Goal: Information Seeking & Learning: Learn about a topic

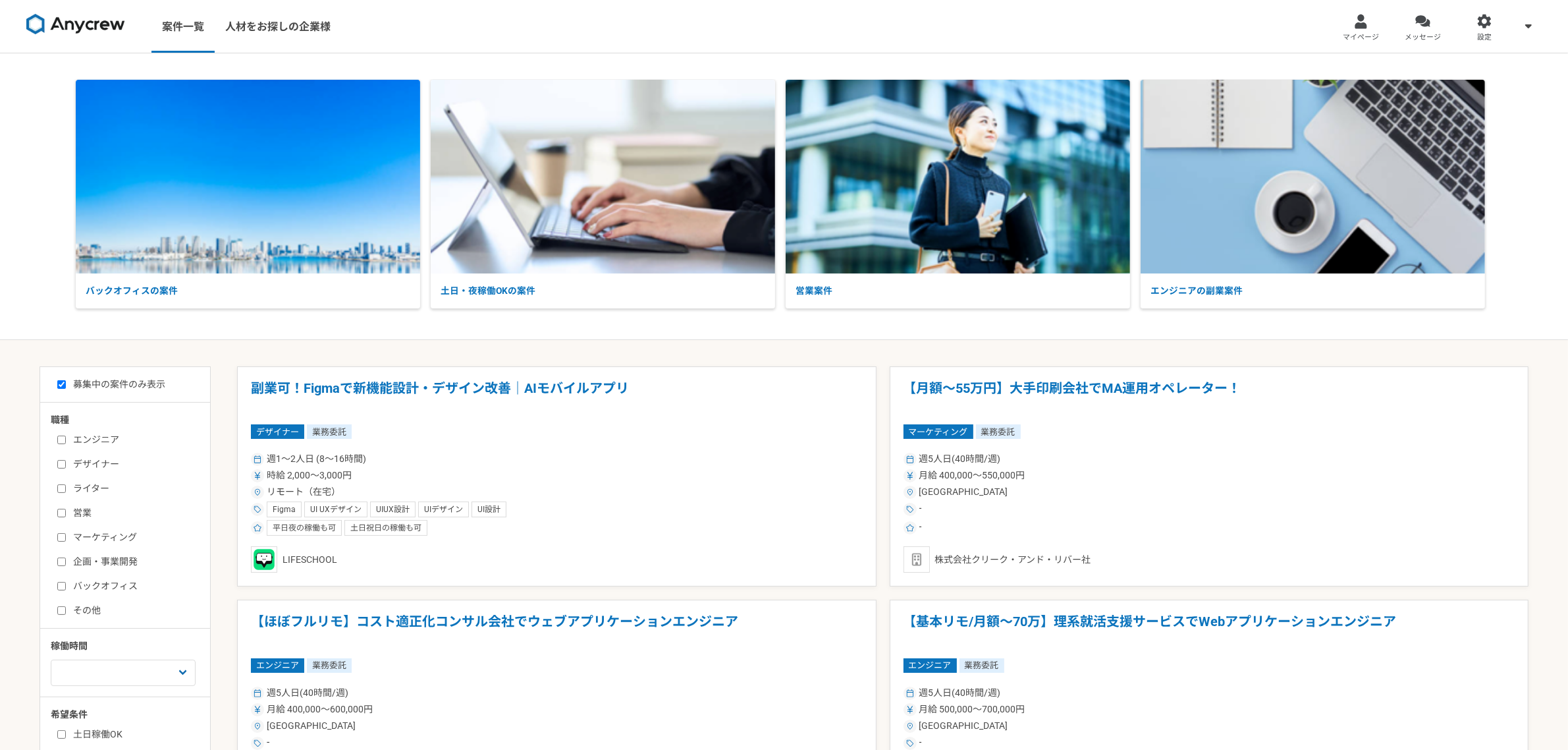
click at [63, 513] on input "営業" at bounding box center [61, 513] width 8 height 8
checkbox input "true"
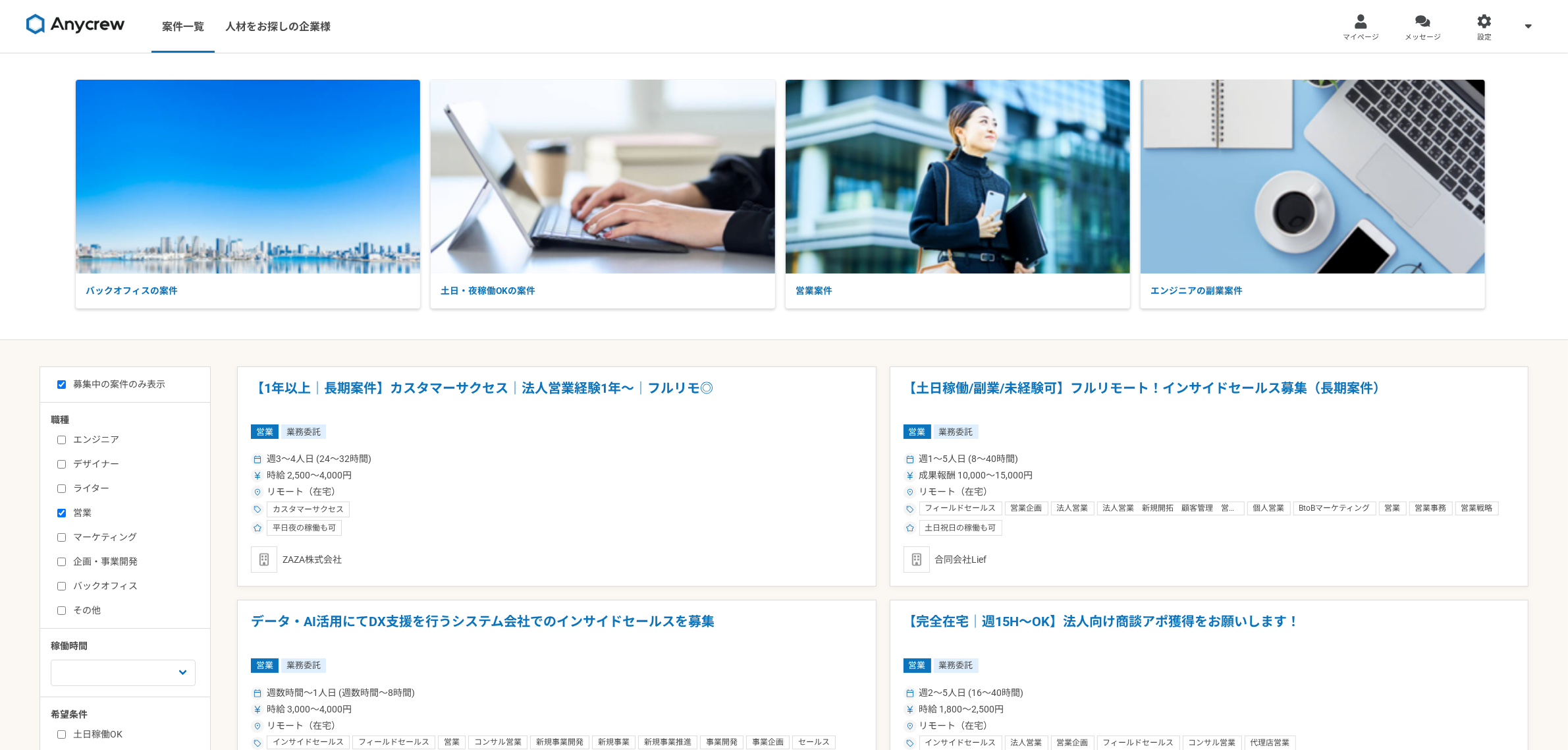
click at [61, 538] on input "マーケティング" at bounding box center [61, 537] width 8 height 8
checkbox input "true"
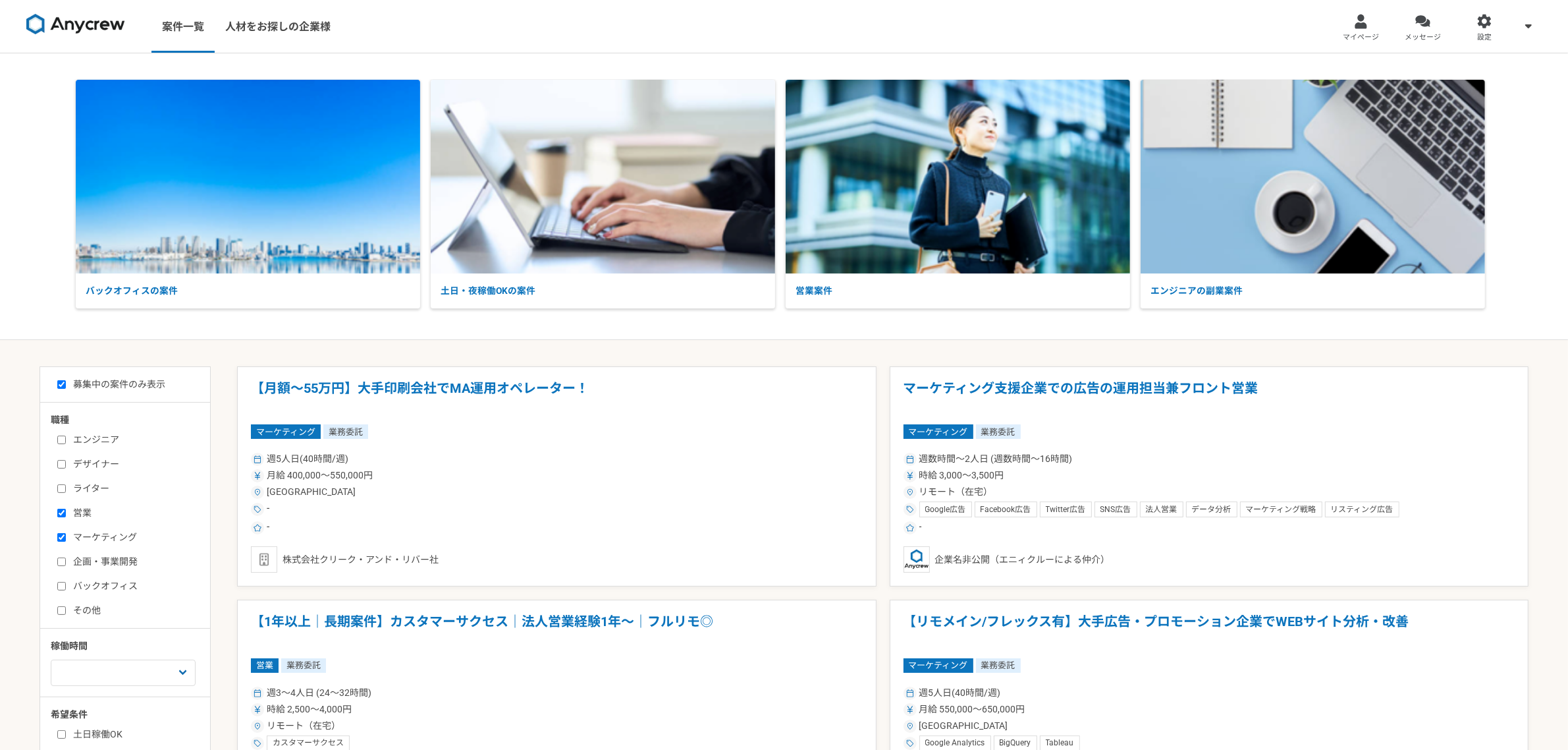
click at [59, 564] on input "企画・事業開発" at bounding box center [61, 561] width 8 height 8
checkbox input "true"
click at [63, 580] on label "バックオフィス" at bounding box center [133, 586] width 152 height 14
click at [63, 582] on input "バックオフィス" at bounding box center [61, 586] width 8 height 8
checkbox input "true"
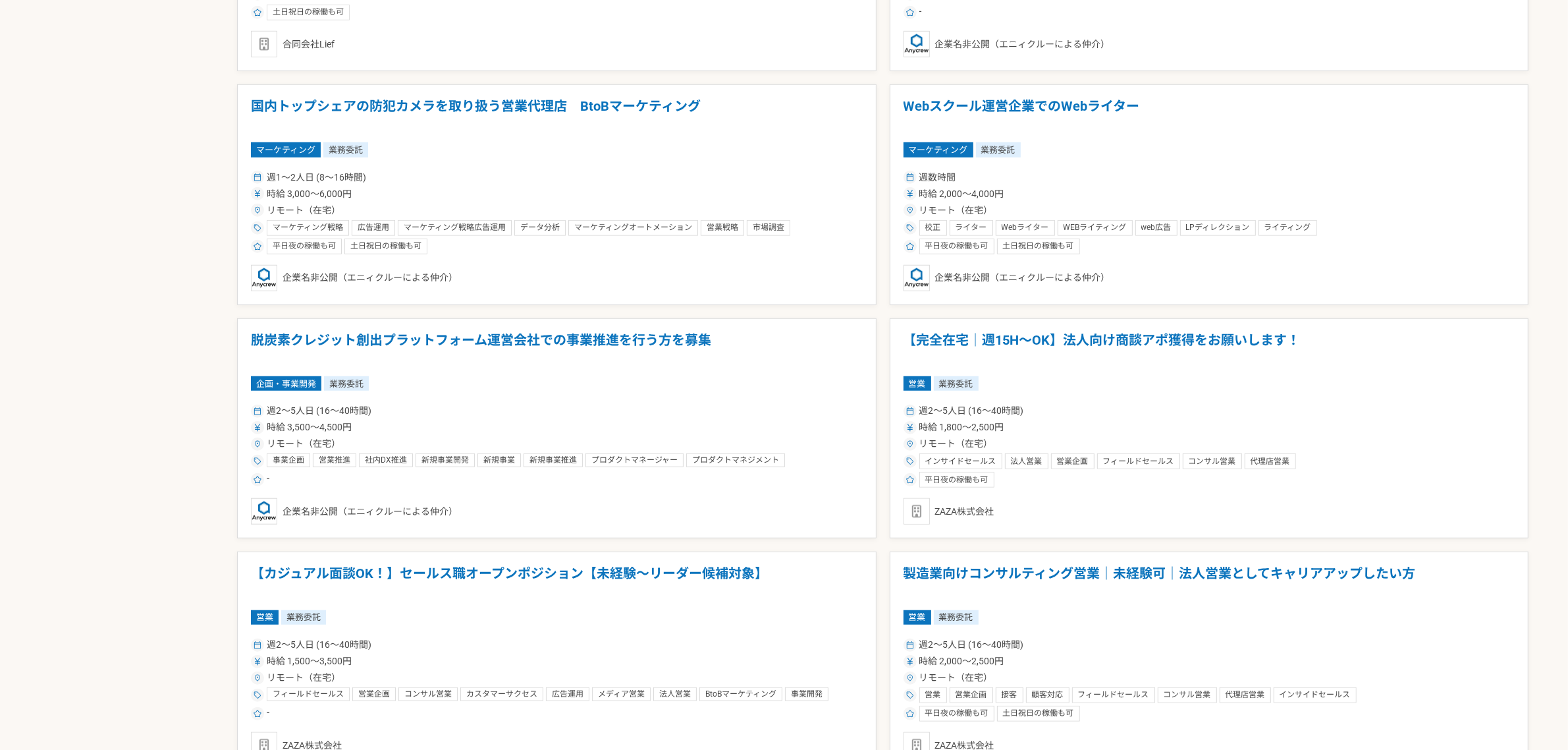
scroll to position [1400, 0]
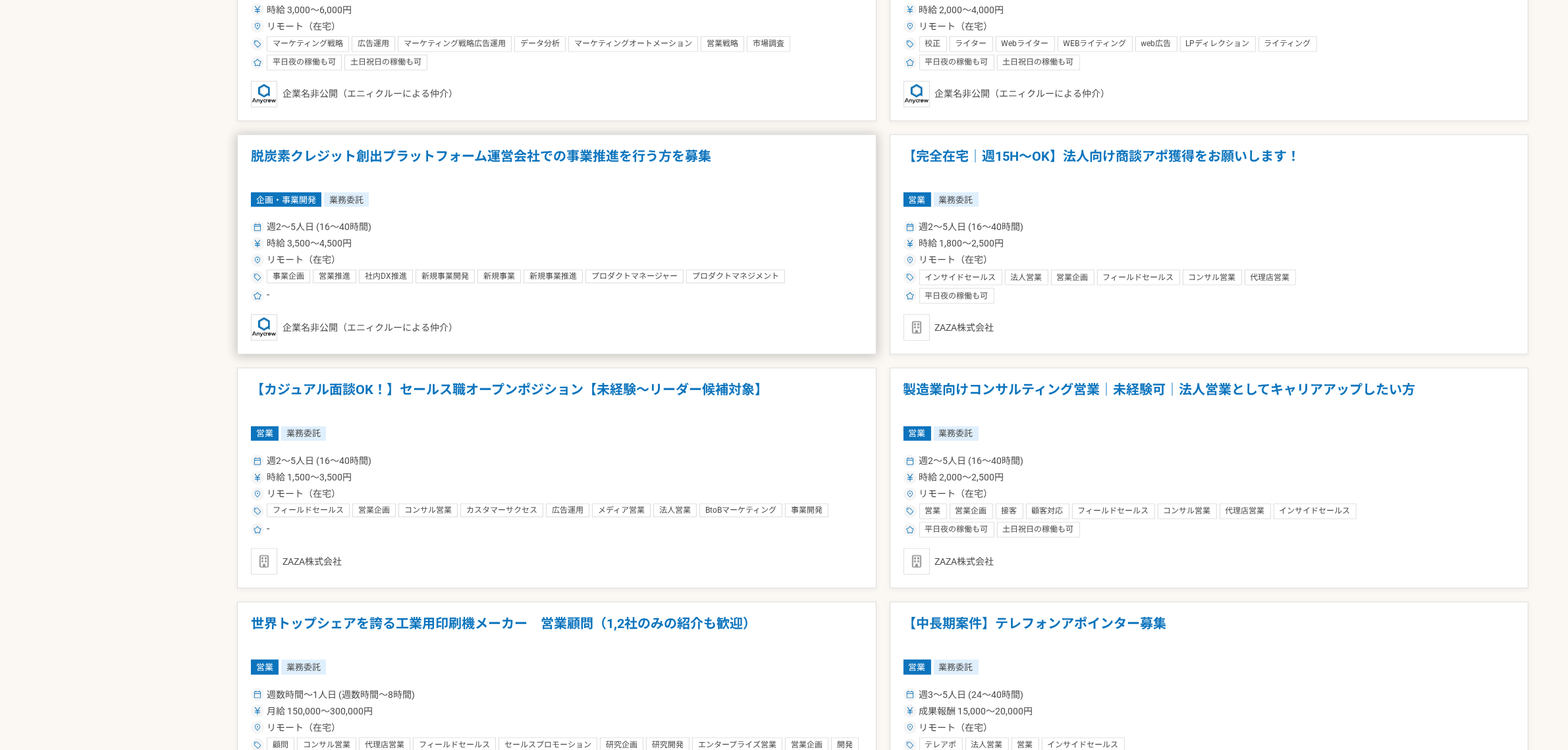
click at [573, 163] on h1 "脱炭素クレジット創出プラットフォーム運営会社での事業推進を行う方を募集" at bounding box center [556, 165] width 612 height 34
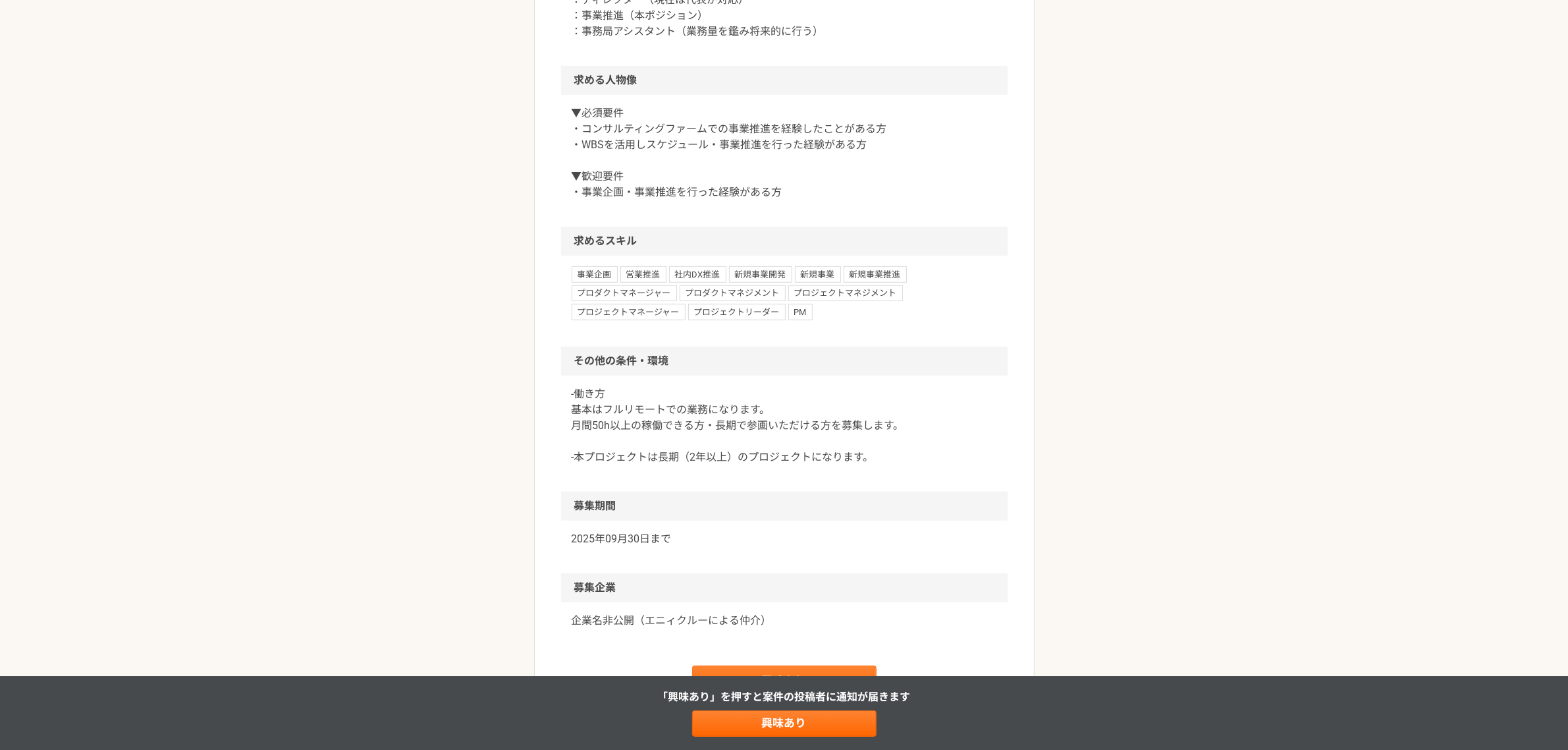
scroll to position [906, 0]
